Goal: Find specific page/section: Find specific page/section

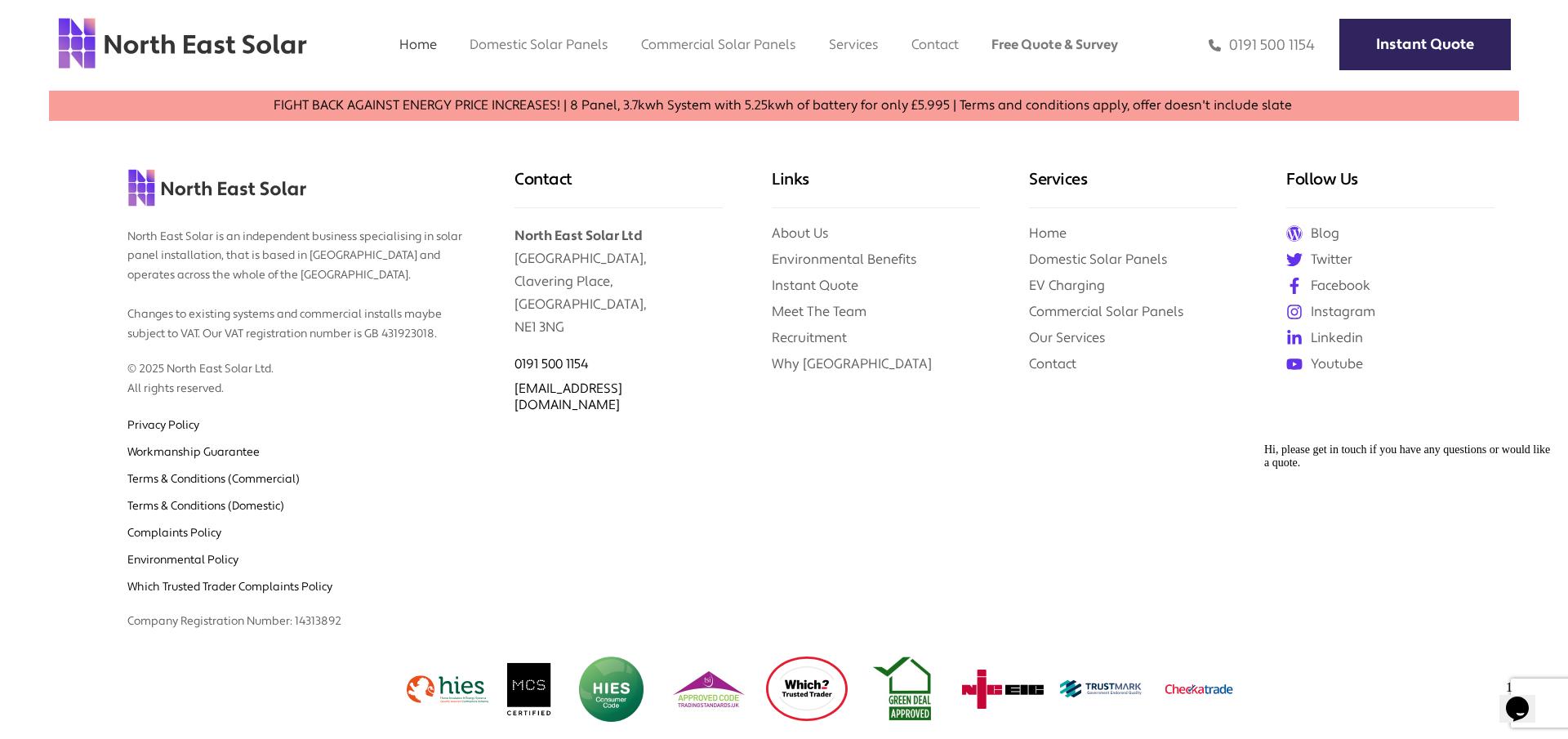
scroll to position [7063, 0]
click at [505, 45] on link "Domestic Solar Panels" at bounding box center [539, 45] width 138 height 17
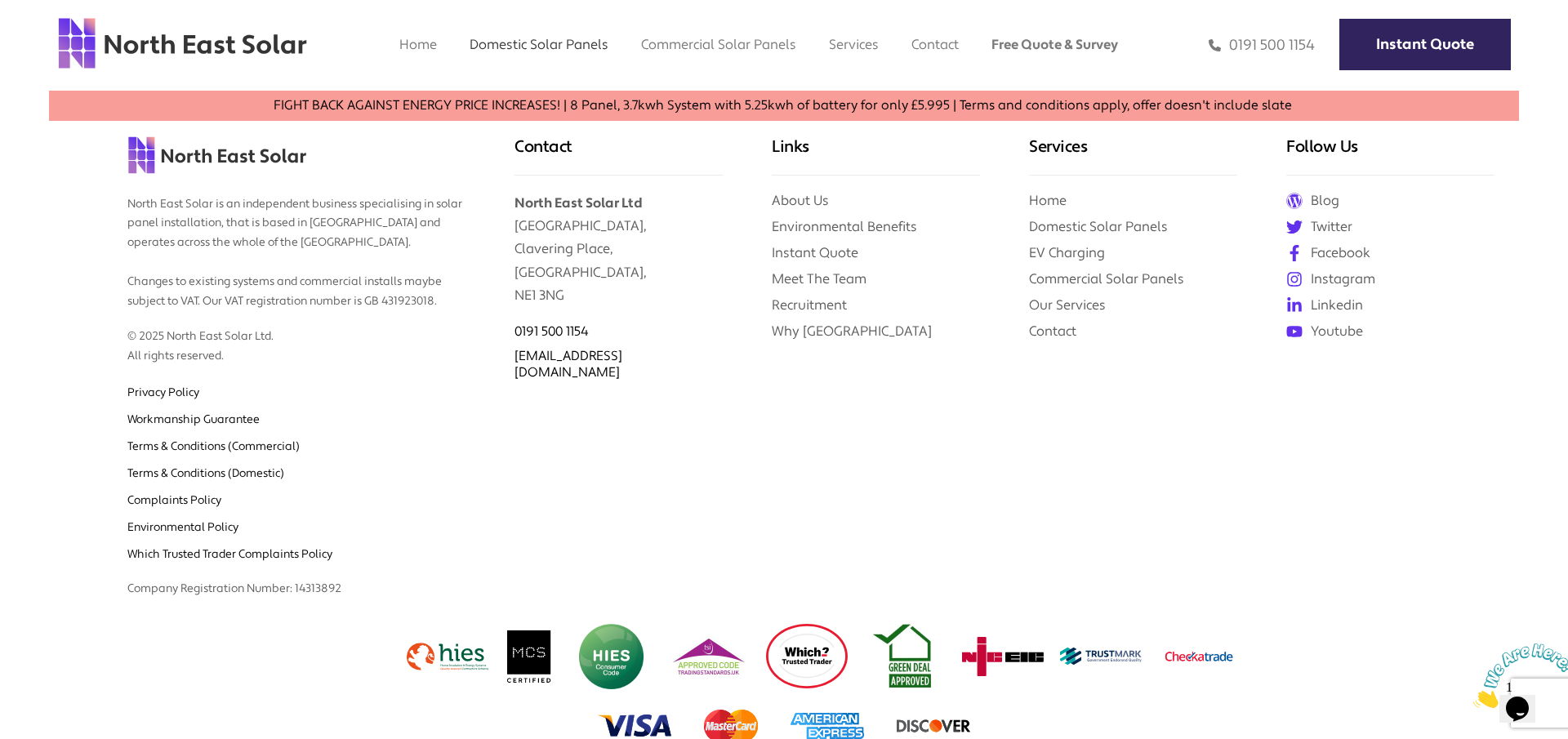
scroll to position [4381, 0]
click at [713, 47] on link "Commercial Solar Panels" at bounding box center [719, 45] width 156 height 17
